Goal: Task Accomplishment & Management: Complete application form

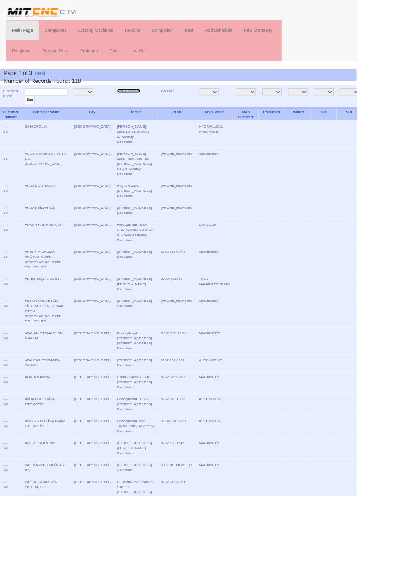
click at [137, 105] on link "New Company" at bounding box center [150, 106] width 27 height 5
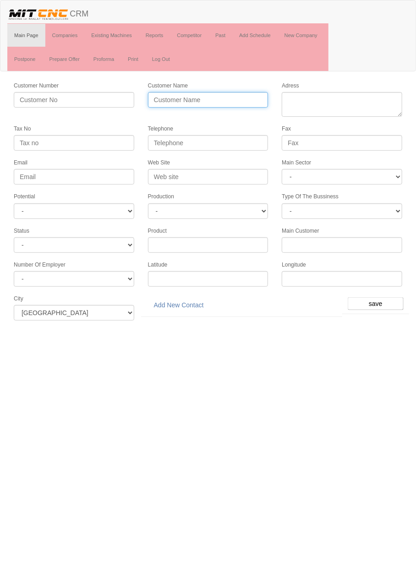
click at [229, 97] on input "Customer Name" at bounding box center [208, 100] width 121 height 16
type input "öZKAN PLASTİK KALIP"
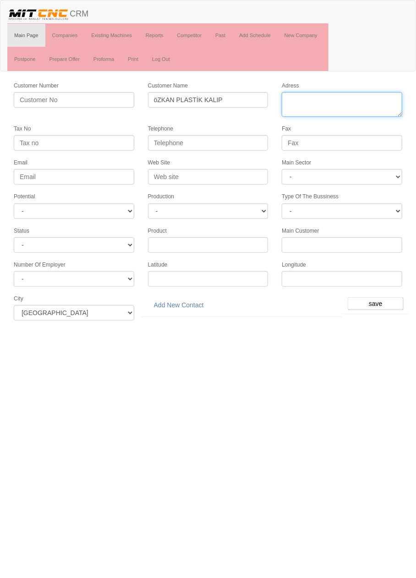
click at [352, 99] on textarea "Adress" at bounding box center [342, 104] width 121 height 25
type textarea "fevziçakmak mahallesi ayyıldız cad. No:103-g karatay"
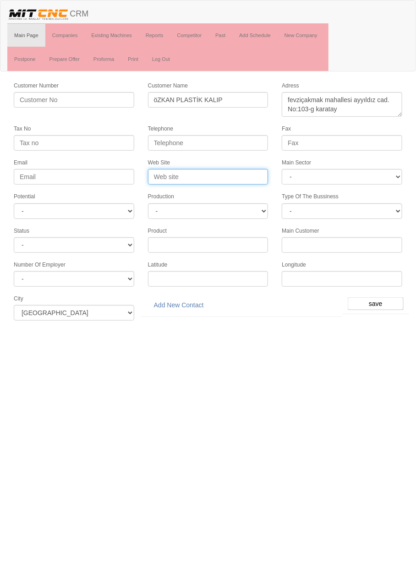
click at [220, 175] on input "Web Site" at bounding box center [208, 177] width 121 height 16
type input "www.abmozkan.com.tr"
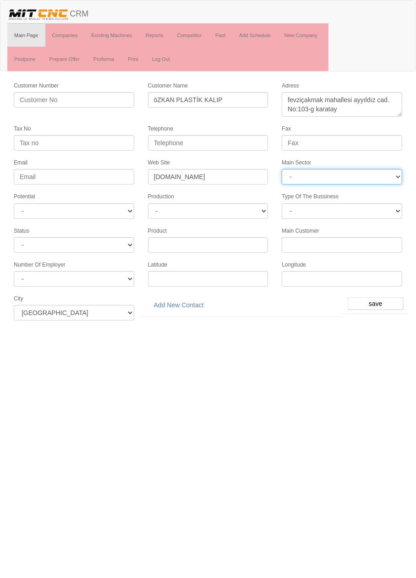
click at [370, 177] on select "- DIE MOLD MACHINERY DEFENCE ELECTRICAL COMPONENTS MEDICAL TOOL MANUFACTURING J…" at bounding box center [342, 177] width 121 height 16
select select "364"
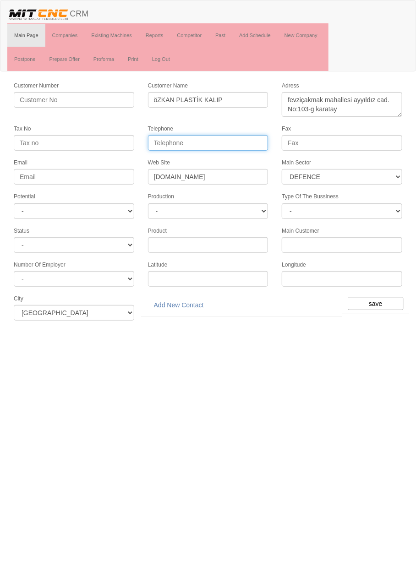
click at [229, 138] on input "Telephone" at bounding box center [208, 143] width 121 height 16
type input "0332 248 4043"
click at [379, 297] on input "save" at bounding box center [376, 303] width 56 height 13
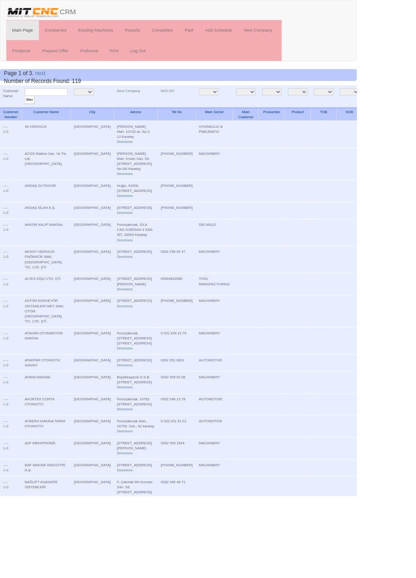
click at [67, 107] on input "text" at bounding box center [54, 107] width 50 height 9
type input "Özka"
click at [29, 112] on input "filter" at bounding box center [34, 117] width 11 height 10
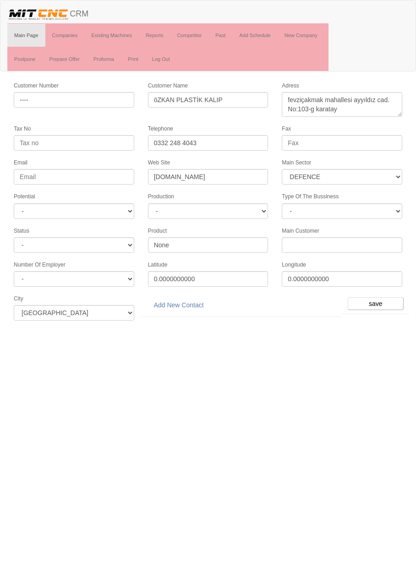
select select "364"
click at [158, 101] on input "öZKAN PLASTİK KALIP" at bounding box center [208, 100] width 121 height 16
type input "ÖZKAN PLASTİK KALIP"
click at [379, 297] on input "save" at bounding box center [376, 303] width 56 height 13
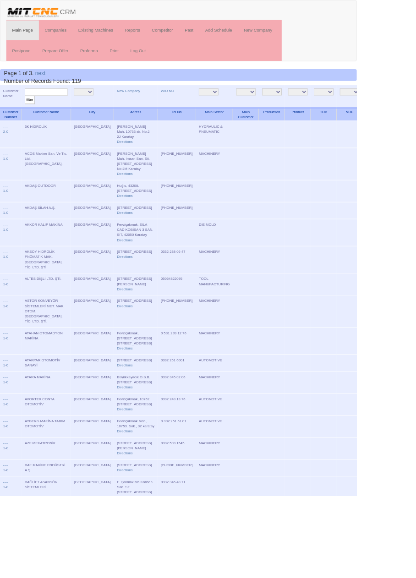
click at [57, 105] on input "text" at bounding box center [54, 107] width 50 height 9
type input "özkan"
click at [29, 112] on input "filter" at bounding box center [34, 117] width 11 height 10
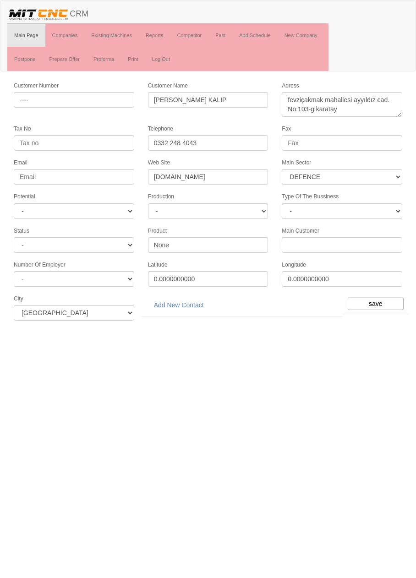
select select "364"
click at [191, 300] on link "Add New Contact" at bounding box center [179, 305] width 62 height 16
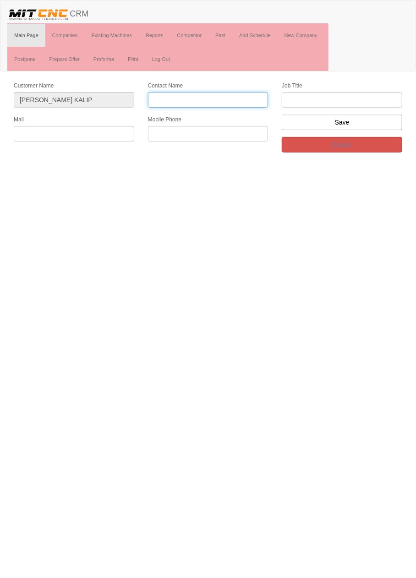
click at [238, 101] on input "Contact Name" at bounding box center [208, 100] width 121 height 16
type input "[PERSON_NAME]"
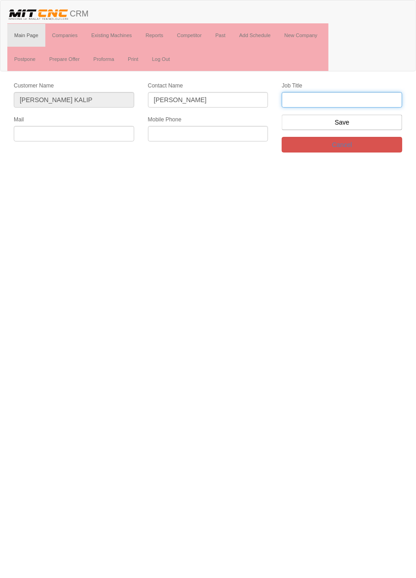
click at [358, 102] on input "text" at bounding box center [342, 100] width 121 height 16
type input "genel müdür"
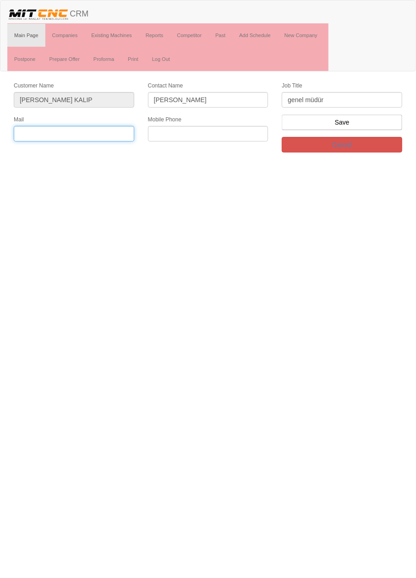
click at [119, 130] on input "text" at bounding box center [74, 134] width 121 height 16
type input "h.ozkan@abmozkan.com.tr"
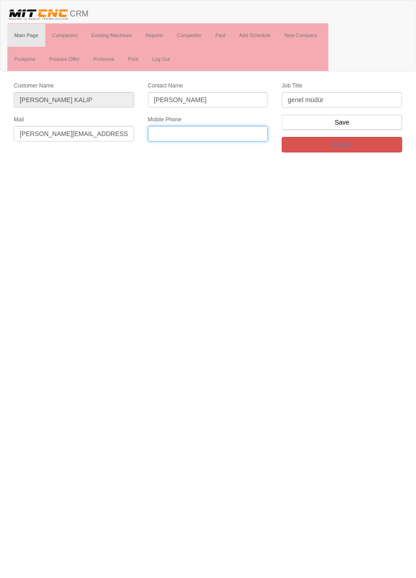
click at [219, 133] on input "text" at bounding box center [208, 134] width 121 height 16
type input "0530 166 21 24"
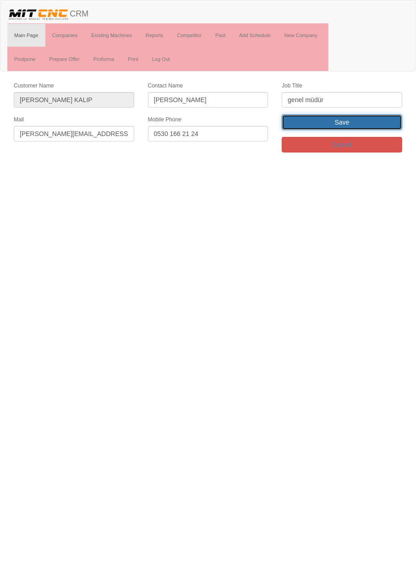
click at [372, 125] on input "Save" at bounding box center [342, 123] width 121 height 16
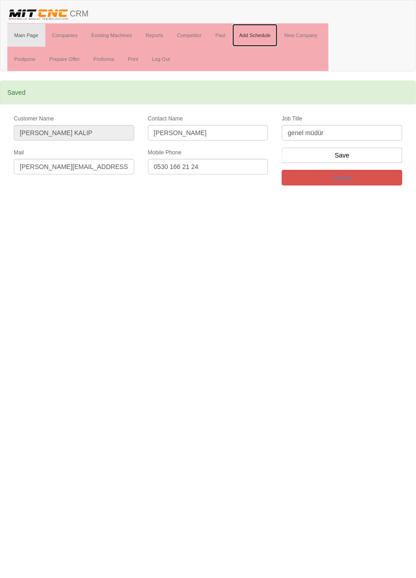
click at [263, 34] on link "Add Schedule" at bounding box center [254, 35] width 45 height 23
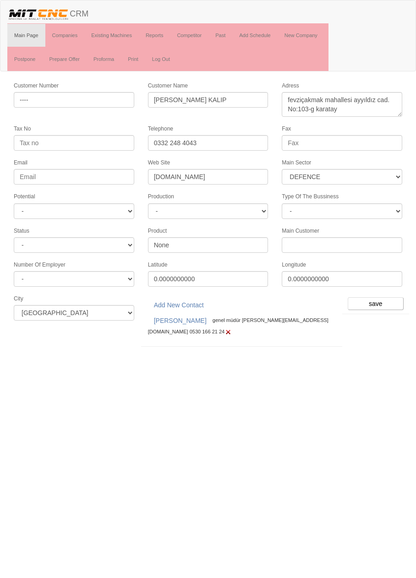
select select "364"
click at [382, 297] on input "save" at bounding box center [376, 303] width 56 height 13
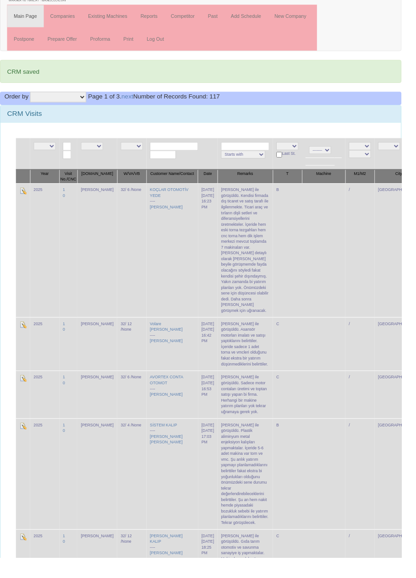
scroll to position [18, 0]
